Goal: Transaction & Acquisition: Obtain resource

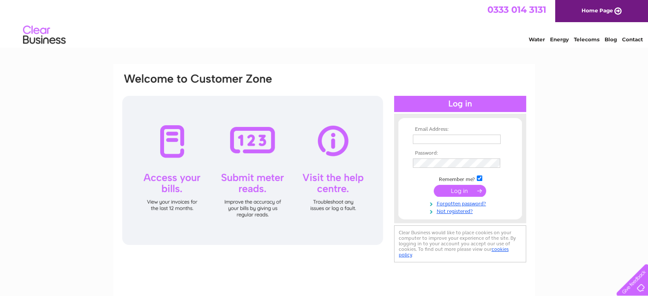
type input "[EMAIL_ADDRESS][DOMAIN_NAME]"
click at [448, 189] on input "submit" at bounding box center [460, 191] width 52 height 12
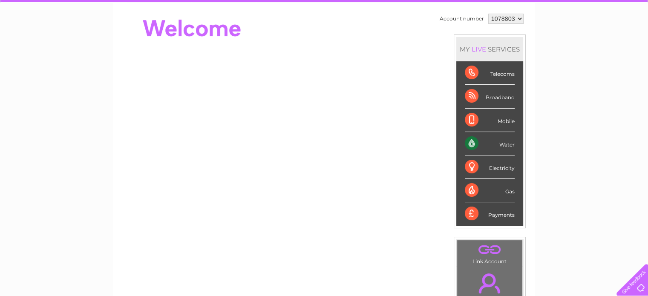
scroll to position [78, 0]
click at [471, 140] on div "Water" at bounding box center [490, 143] width 50 height 23
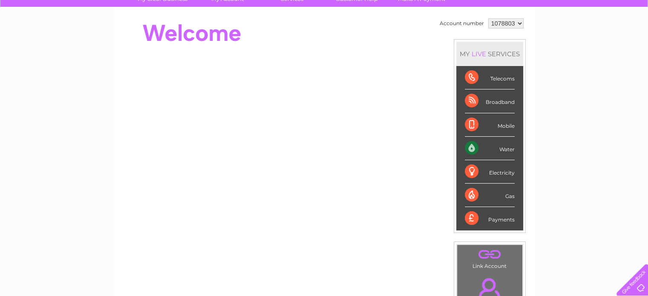
scroll to position [0, 0]
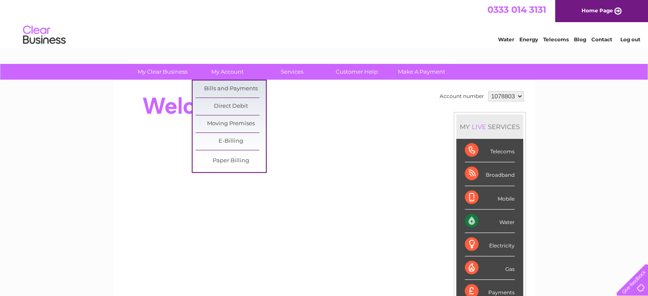
click at [227, 88] on link "Bills and Payments" at bounding box center [231, 89] width 70 height 17
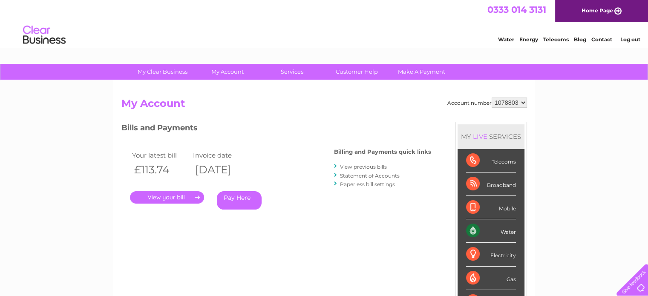
click at [170, 193] on link "." at bounding box center [167, 197] width 74 height 12
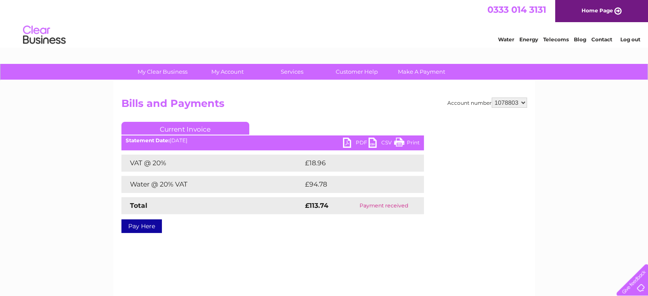
click at [350, 142] on link "PDF" at bounding box center [356, 144] width 26 height 12
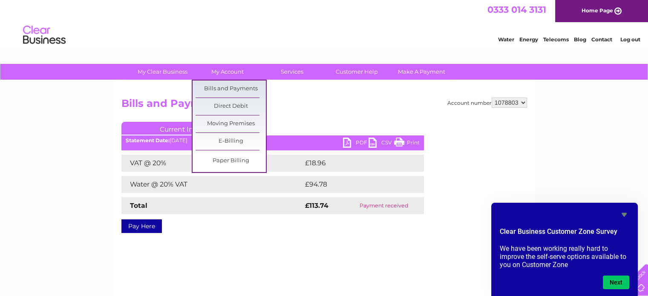
click at [224, 90] on link "Bills and Payments" at bounding box center [231, 89] width 70 height 17
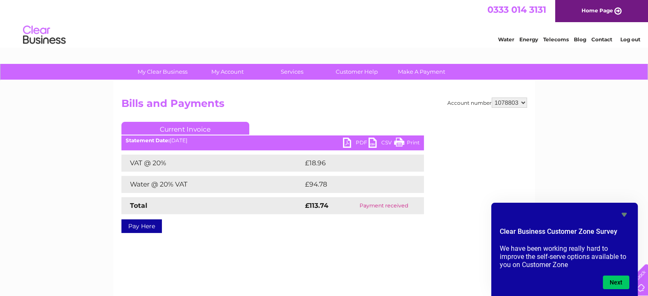
scroll to position [175, 0]
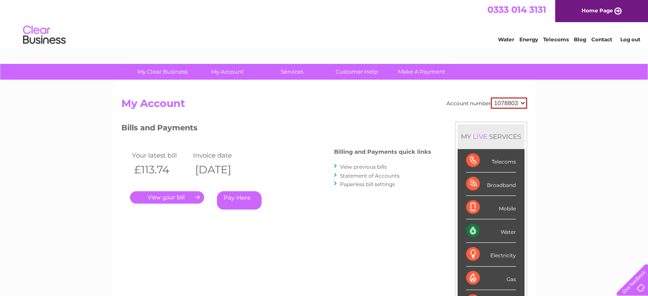
click at [349, 166] on link "View previous bills" at bounding box center [363, 167] width 47 height 6
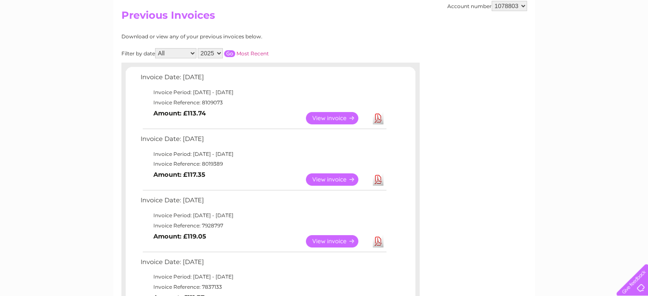
scroll to position [114, 0]
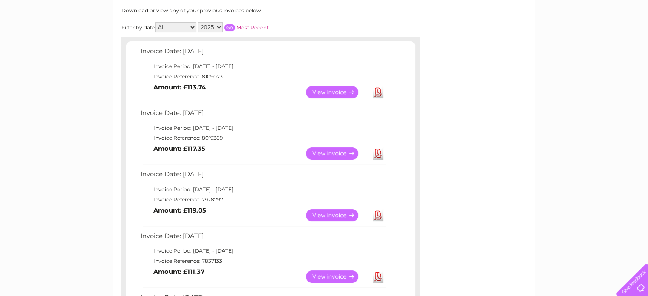
click at [228, 197] on td "Invoice Reference: 7928797" at bounding box center [263, 200] width 249 height 10
click at [332, 212] on link "View" at bounding box center [337, 215] width 63 height 12
click at [380, 216] on link "Download" at bounding box center [378, 215] width 11 height 12
click at [375, 147] on link "Download" at bounding box center [378, 153] width 11 height 12
click at [376, 151] on link "Download" at bounding box center [378, 153] width 11 height 12
